Goal: Task Accomplishment & Management: Manage account settings

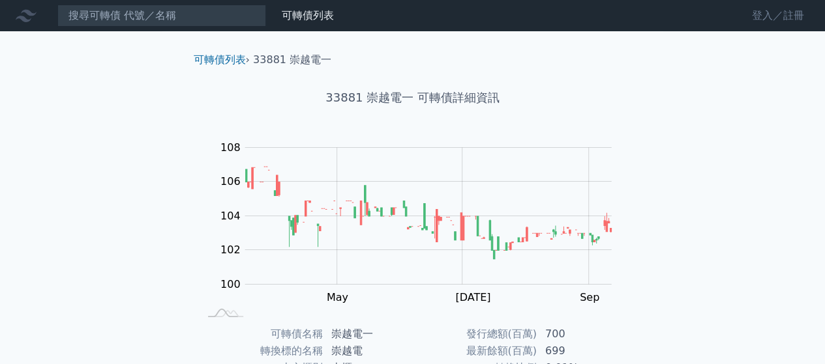
click at [757, 18] on link "登入／註冊" at bounding box center [777, 15] width 73 height 21
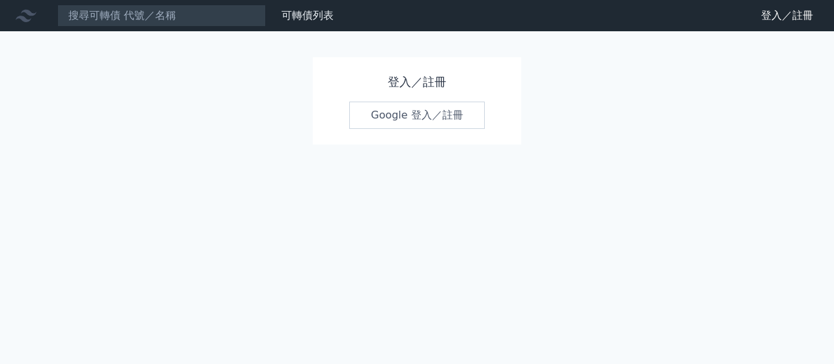
click at [441, 119] on link "Google 登入／註冊" at bounding box center [417, 115] width 136 height 27
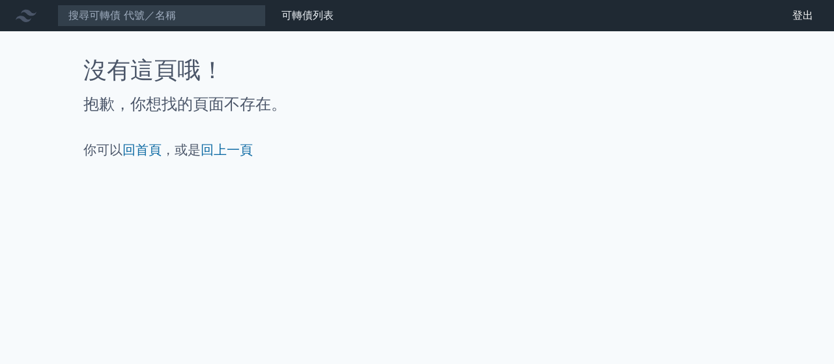
drag, startPoint x: 17, startPoint y: 1, endPoint x: 407, endPoint y: 284, distance: 482.0
click at [407, 284] on div "可轉債列表 財務數據 可轉債列表 財務數據 登出 登出 沒有這頁哦！ 抱歉，你想找的頁面不存在。 你可以 回首頁 ，或是 回上一頁" at bounding box center [417, 182] width 834 height 364
